Goal: Find specific page/section: Find specific page/section

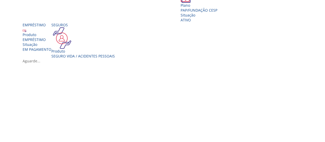
scroll to position [111, 0]
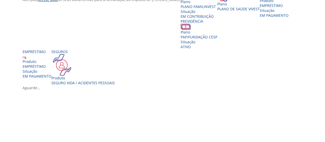
click at [48, 2] on link "Acesse aqui" at bounding box center [48, -1] width 21 height 5
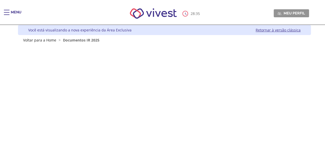
click at [279, 26] on div "Você está visualizando a nova experiência da Área Exclusiva Retornar à versão c…" at bounding box center [164, 30] width 293 height 10
click at [280, 30] on link "Retornar à versão clássica" at bounding box center [278, 30] width 45 height 5
